Goal: Find specific page/section: Find specific page/section

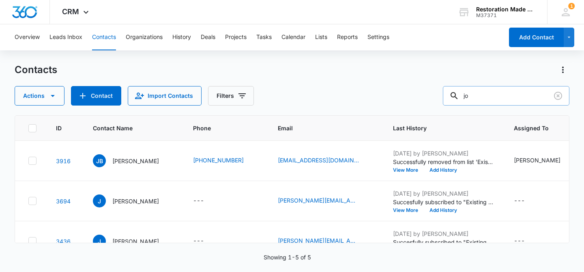
type input "j"
type input "[PERSON_NAME]"
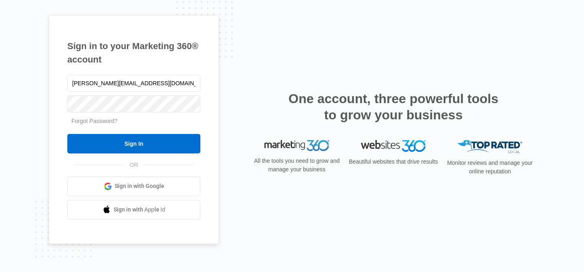
type input "[PERSON_NAME][EMAIL_ADDRESS][DOMAIN_NAME]"
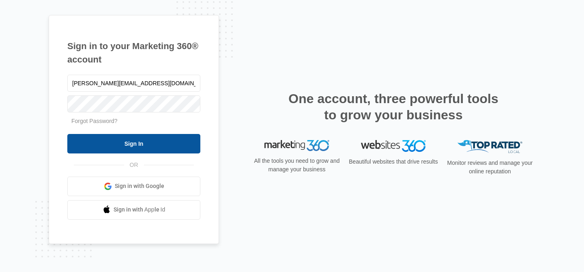
click at [99, 146] on input "Sign In" at bounding box center [133, 143] width 133 height 19
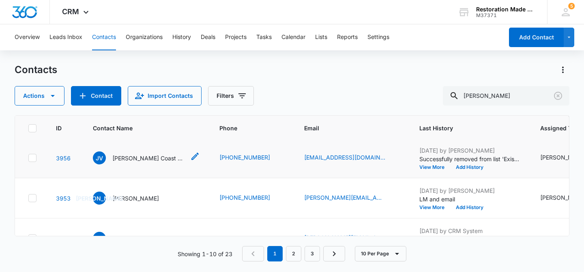
scroll to position [56, 0]
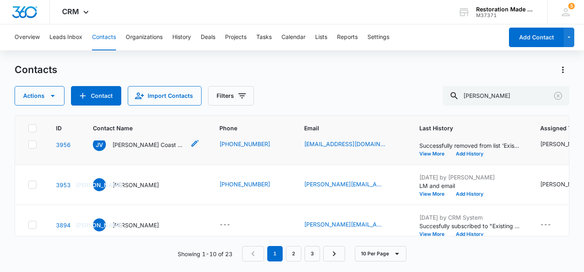
click at [135, 143] on p "Jason Vickery - West Coast Supply LLC & Fleet Flats LLC" at bounding box center [148, 144] width 73 height 9
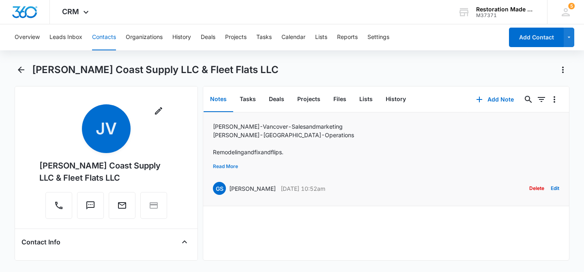
click at [222, 167] on button "Read More" at bounding box center [225, 166] width 25 height 15
